Goal: Entertainment & Leisure: Consume media (video, audio)

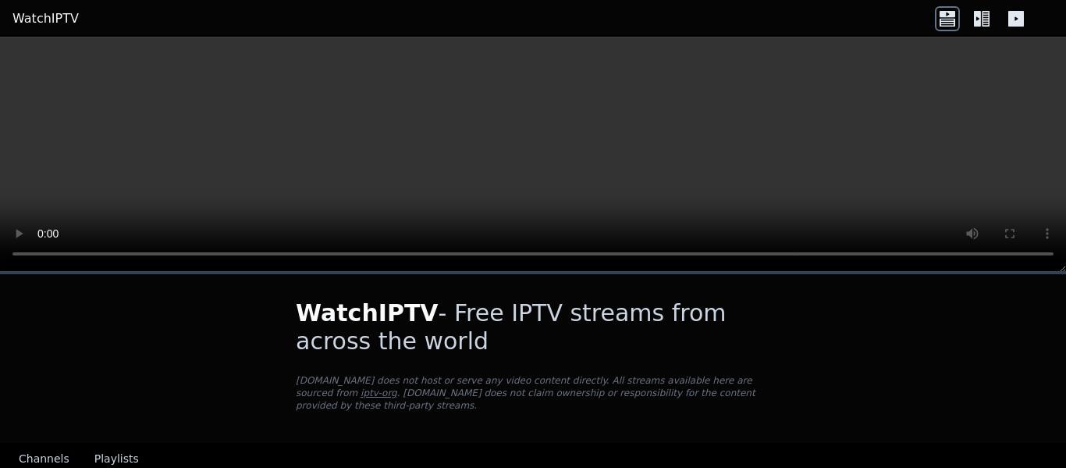
scroll to position [171, 0]
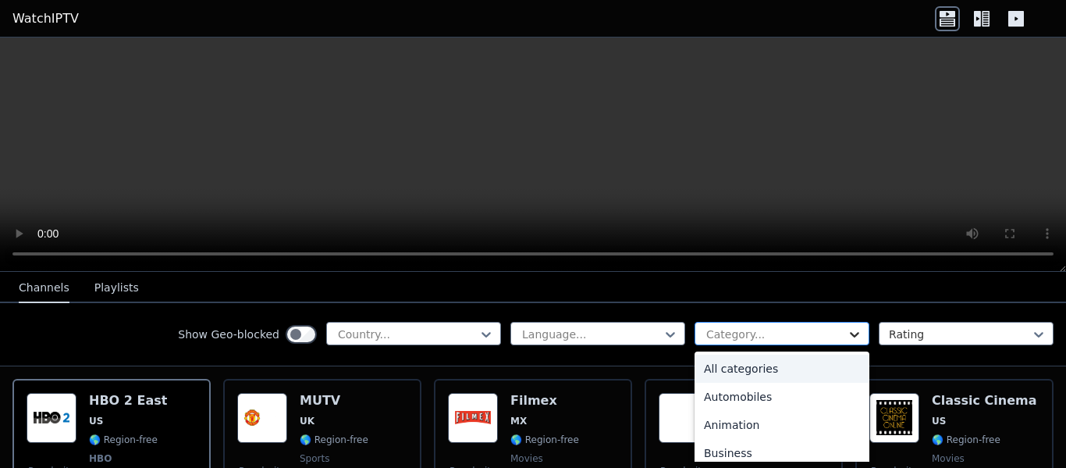
click at [847, 336] on icon at bounding box center [855, 334] width 16 height 16
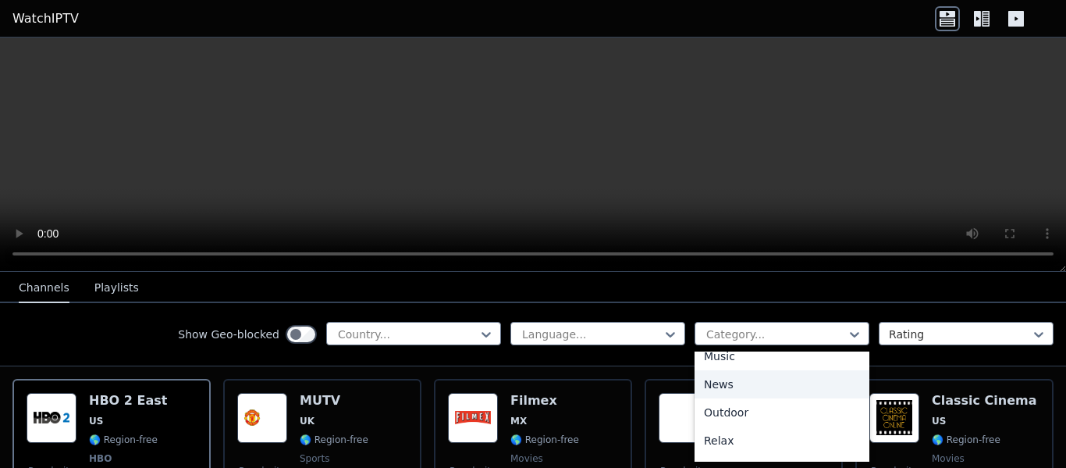
click at [717, 382] on div "News" at bounding box center [782, 384] width 175 height 28
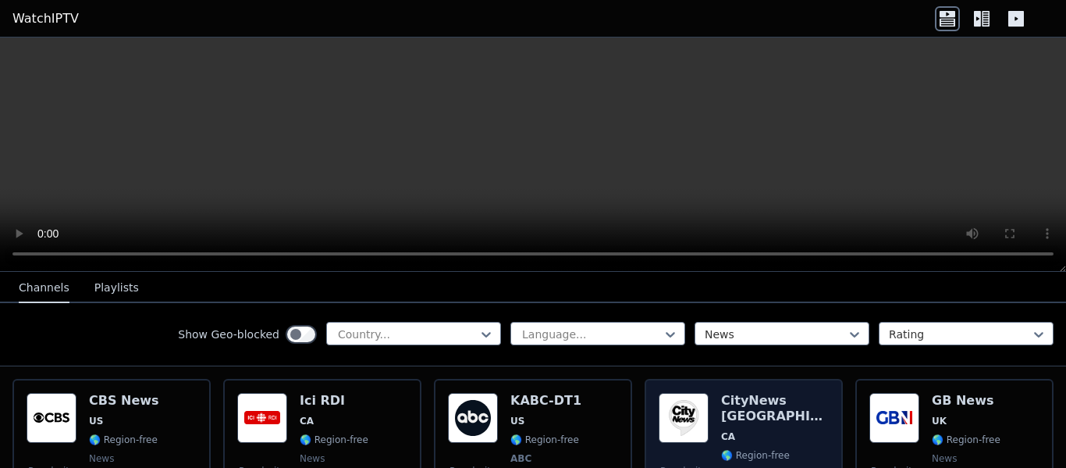
click at [769, 393] on h6 "CityNews [GEOGRAPHIC_DATA]" at bounding box center [775, 408] width 108 height 31
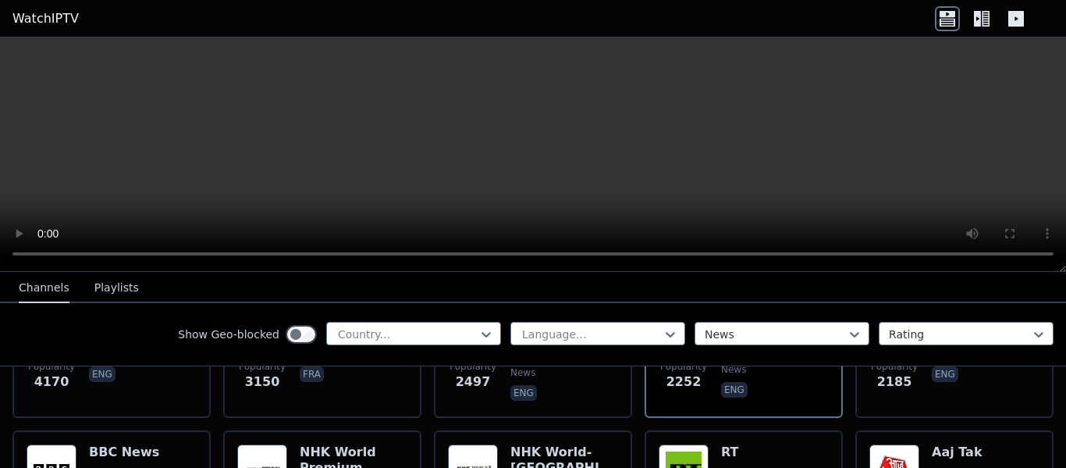
scroll to position [327, 0]
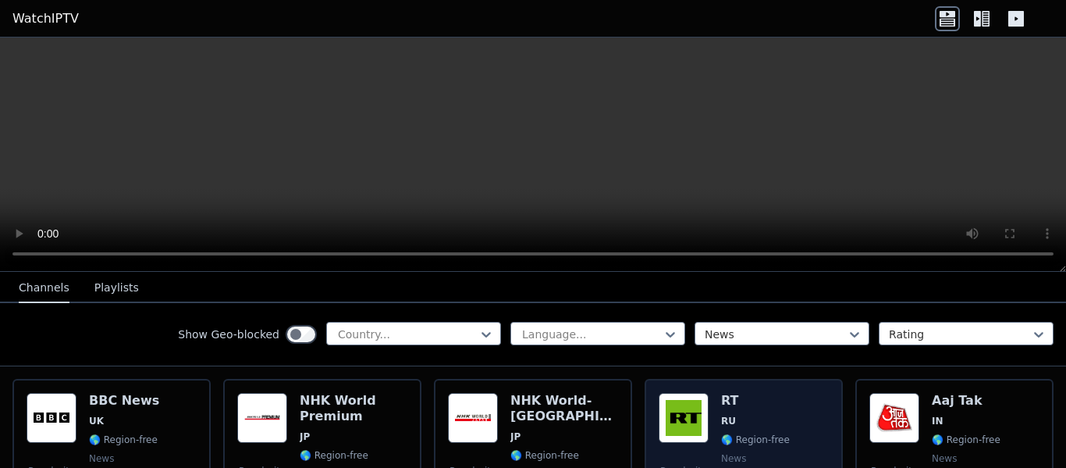
click at [724, 393] on h6 "RT" at bounding box center [755, 401] width 69 height 16
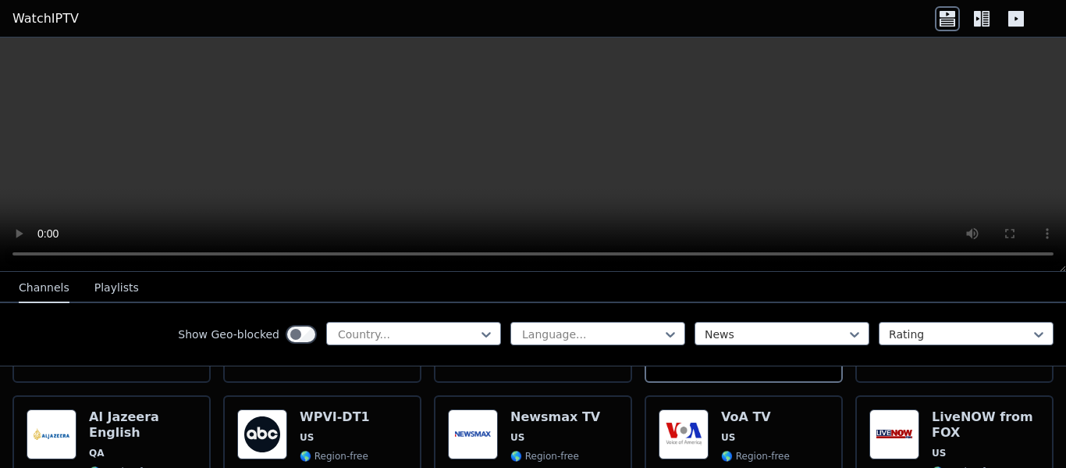
scroll to position [498, 0]
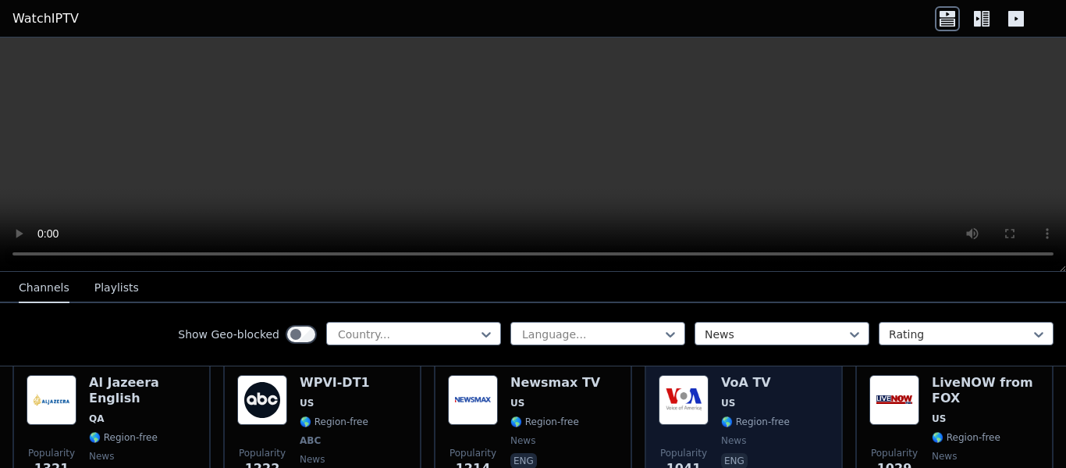
click at [735, 375] on h6 "VoA TV" at bounding box center [755, 383] width 69 height 16
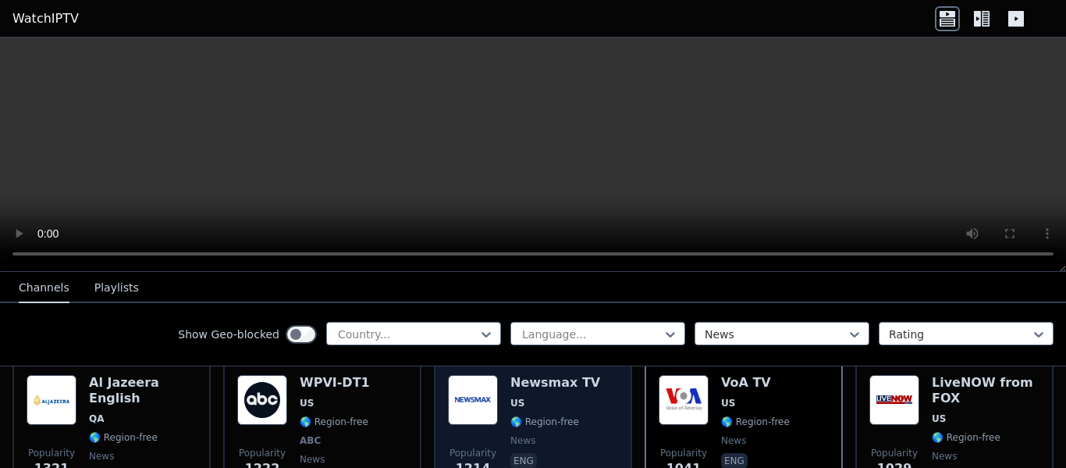
click at [556, 375] on h6 "Newsmax TV" at bounding box center [556, 383] width 90 height 16
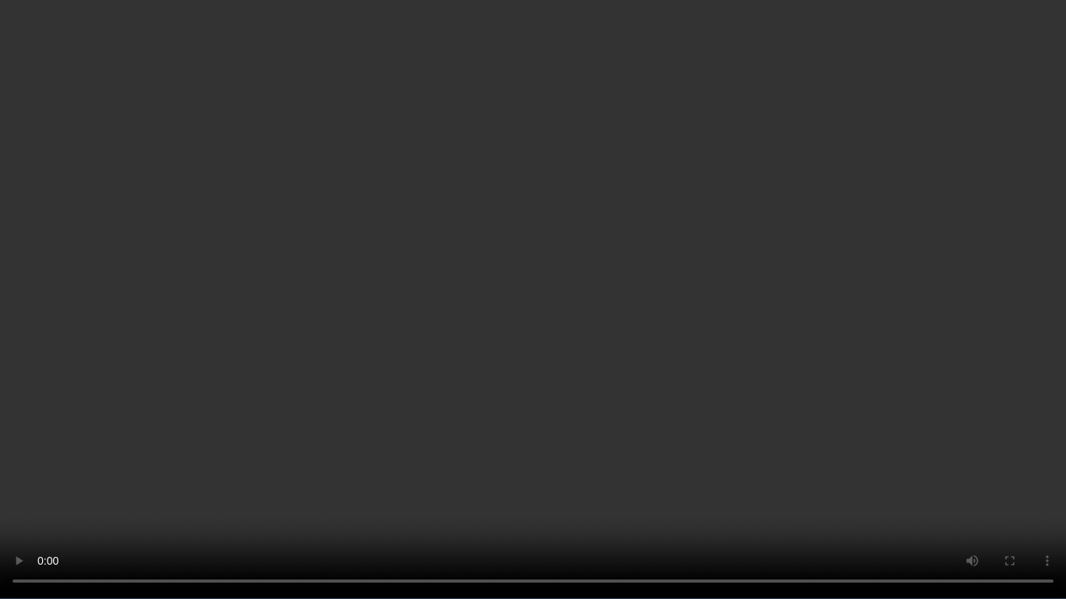
click at [1062, 467] on video at bounding box center [533, 299] width 1066 height 599
